Goal: Information Seeking & Learning: Learn about a topic

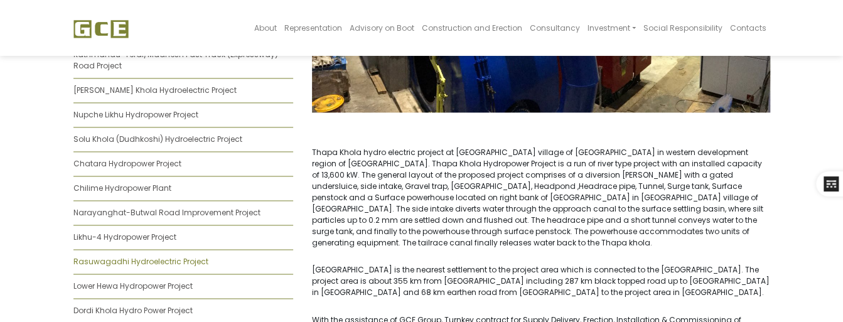
scroll to position [1052, 0]
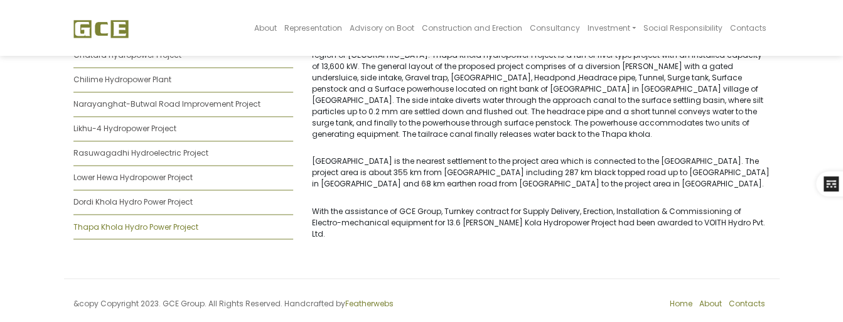
click at [136, 221] on link "Thapa Khola Hydro Power Project" at bounding box center [135, 226] width 125 height 11
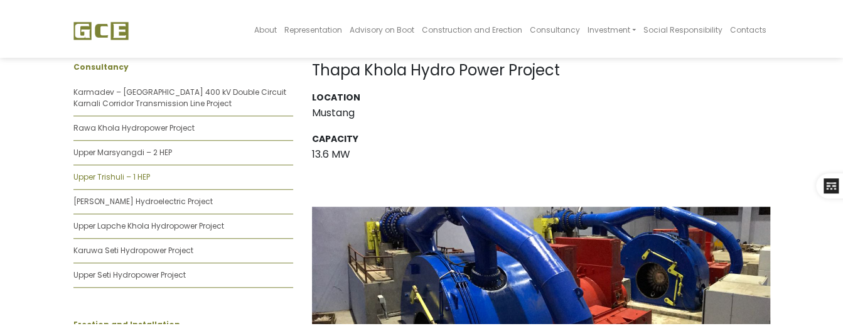
scroll to position [565, 0]
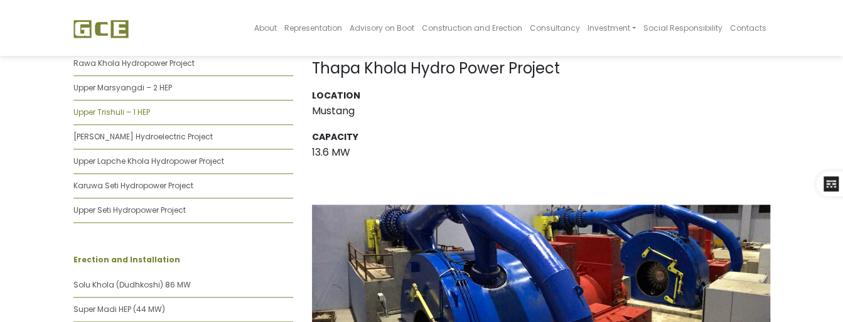
click at [109, 107] on link "Upper Trishuli – 1 HEP" at bounding box center [111, 112] width 77 height 11
